Goal: Check status

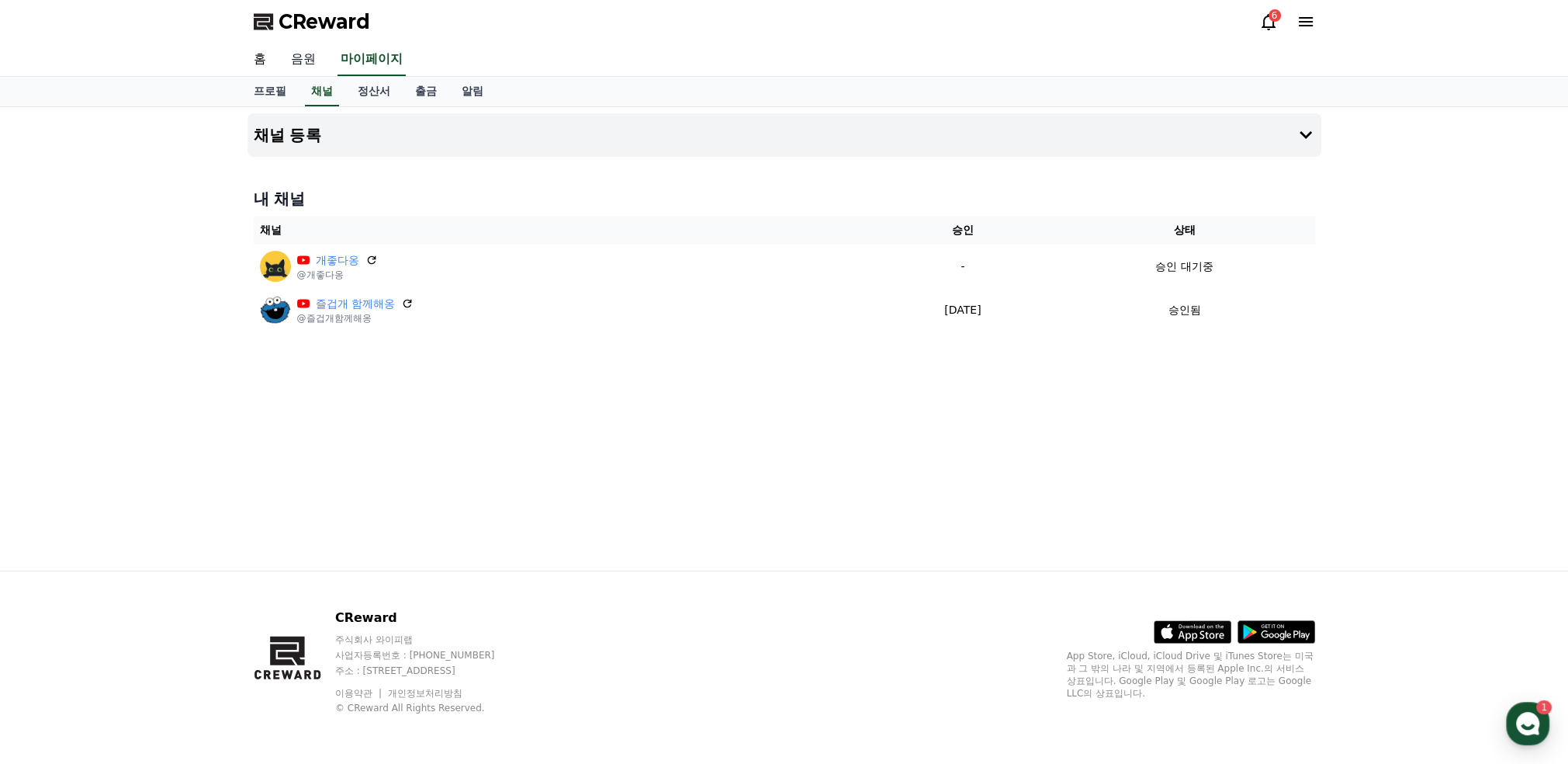
click at [304, 63] on link "음원" at bounding box center [304, 60] width 50 height 33
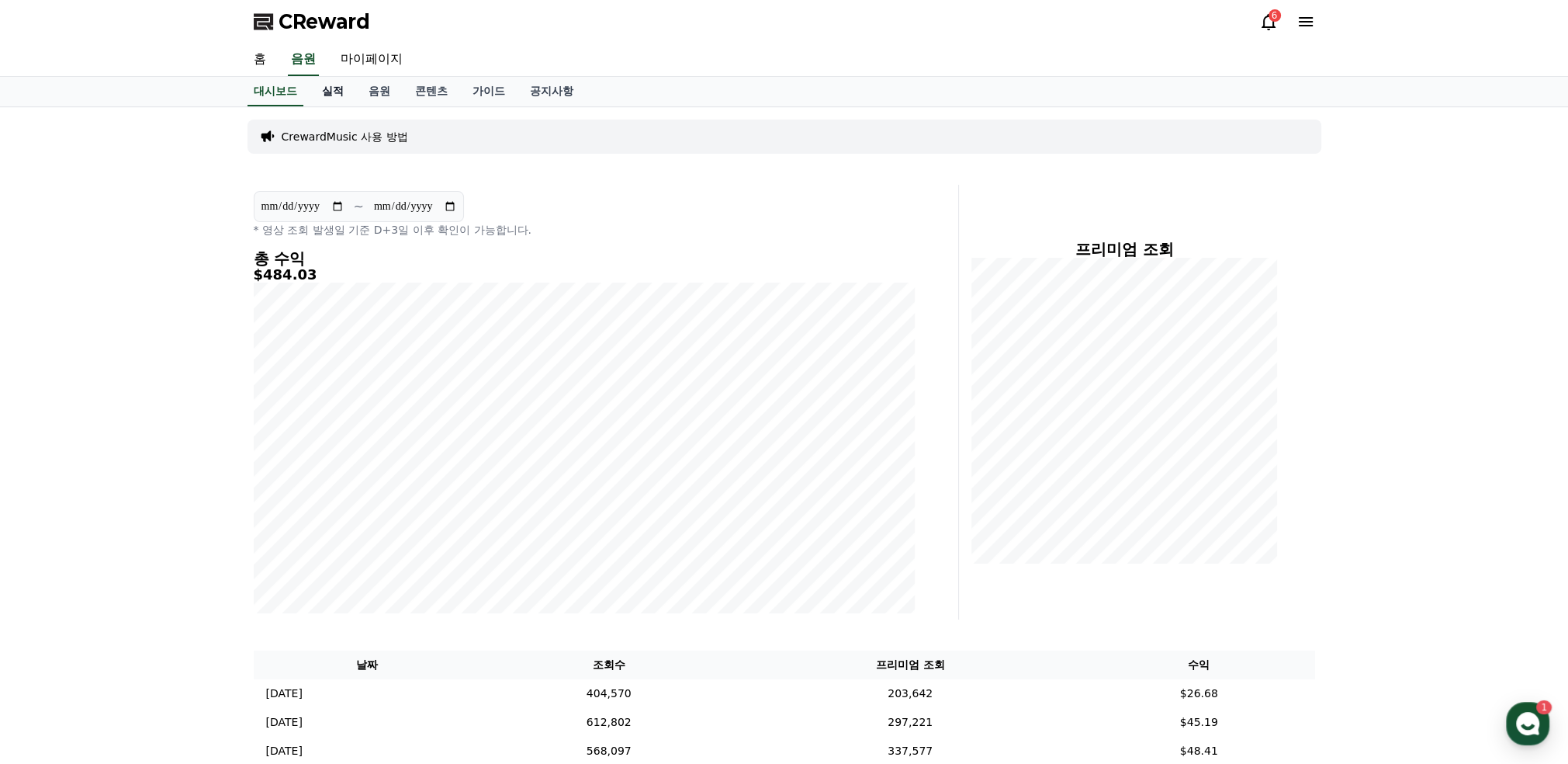
click at [332, 93] on link "실적" at bounding box center [333, 92] width 46 height 30
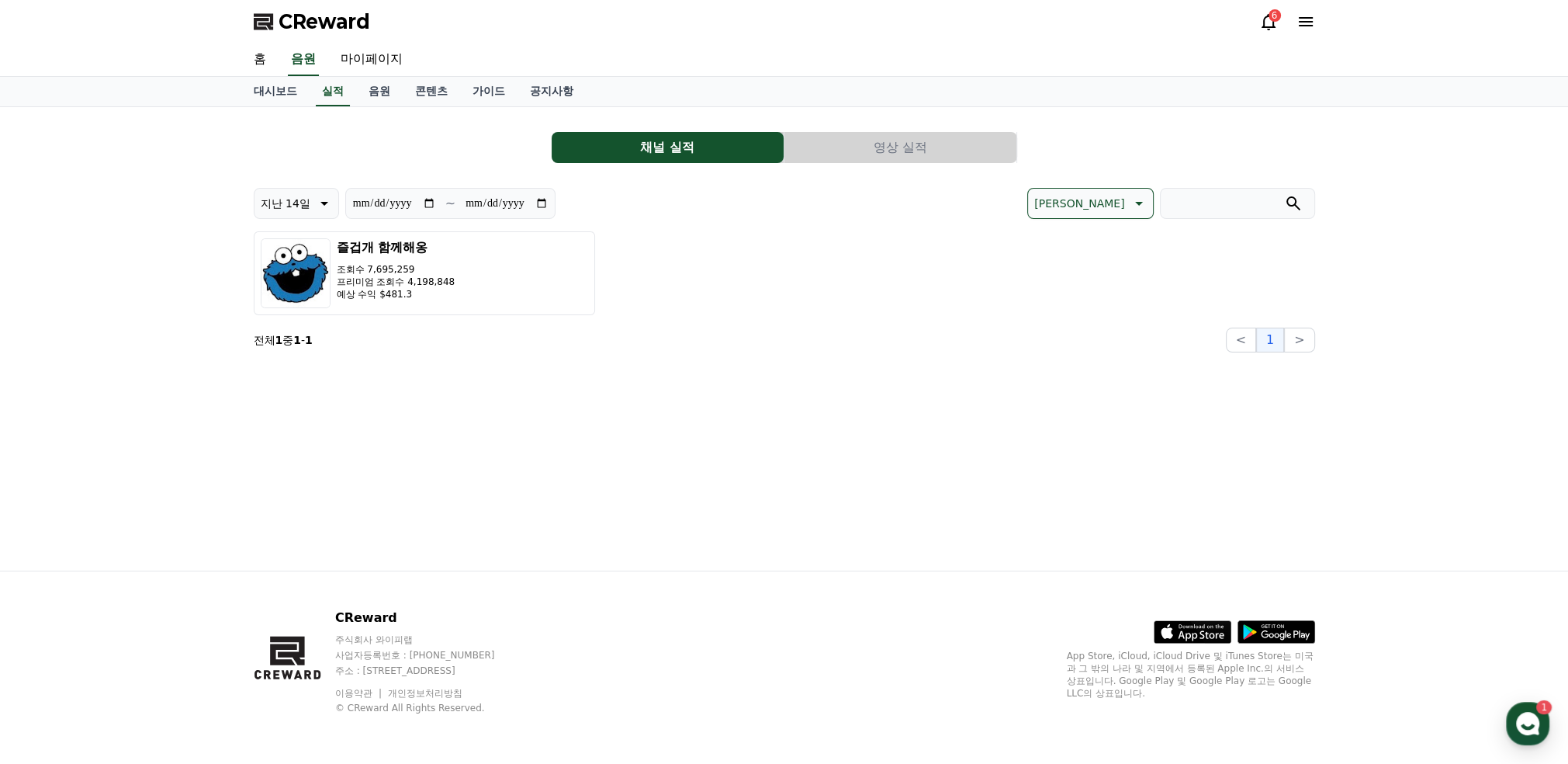
click at [887, 139] on button "영상 실적" at bounding box center [901, 148] width 232 height 31
